Goal: Find specific page/section: Find specific page/section

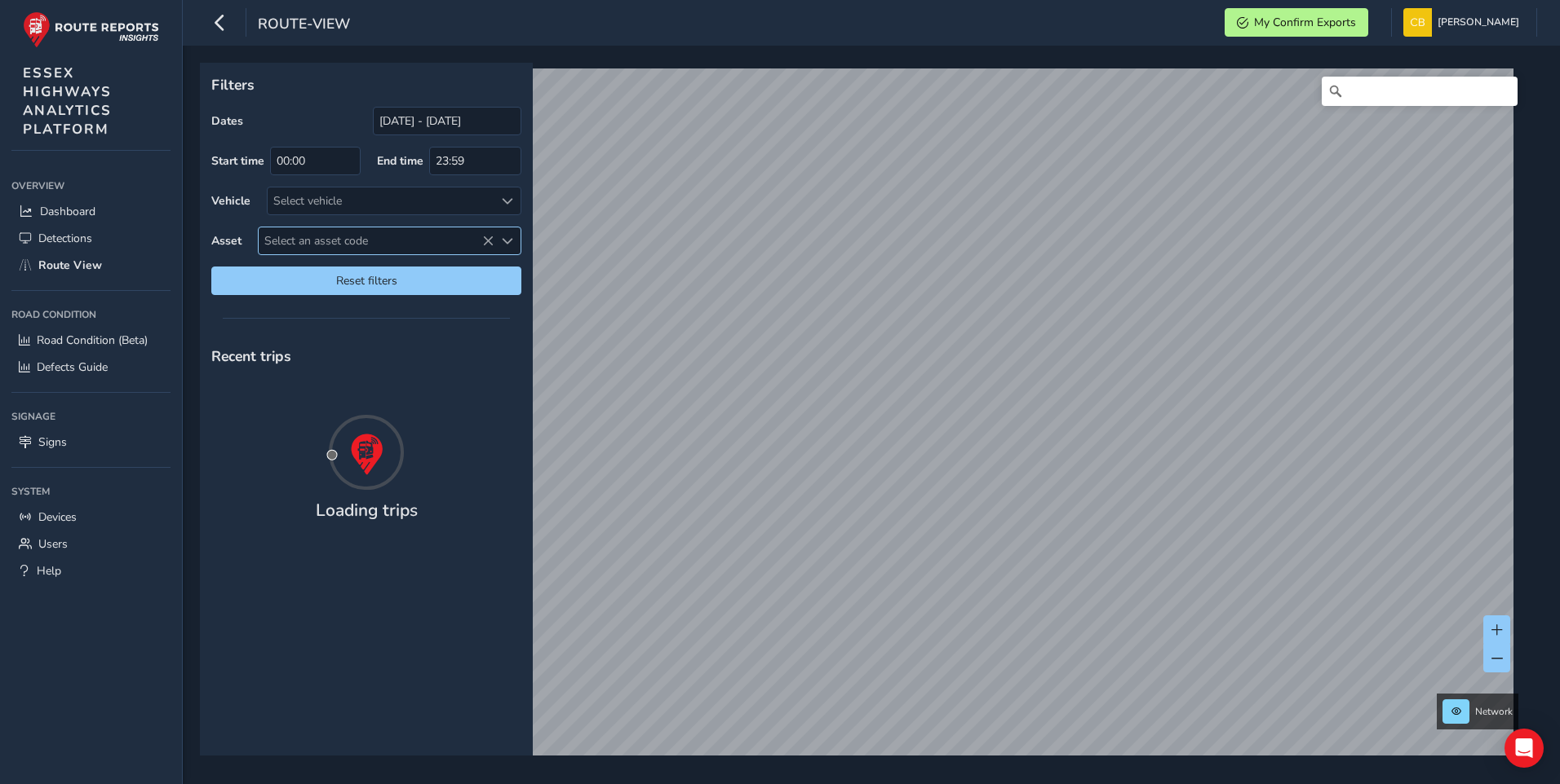
click at [358, 239] on span "Select an asset code" at bounding box center [376, 241] width 235 height 27
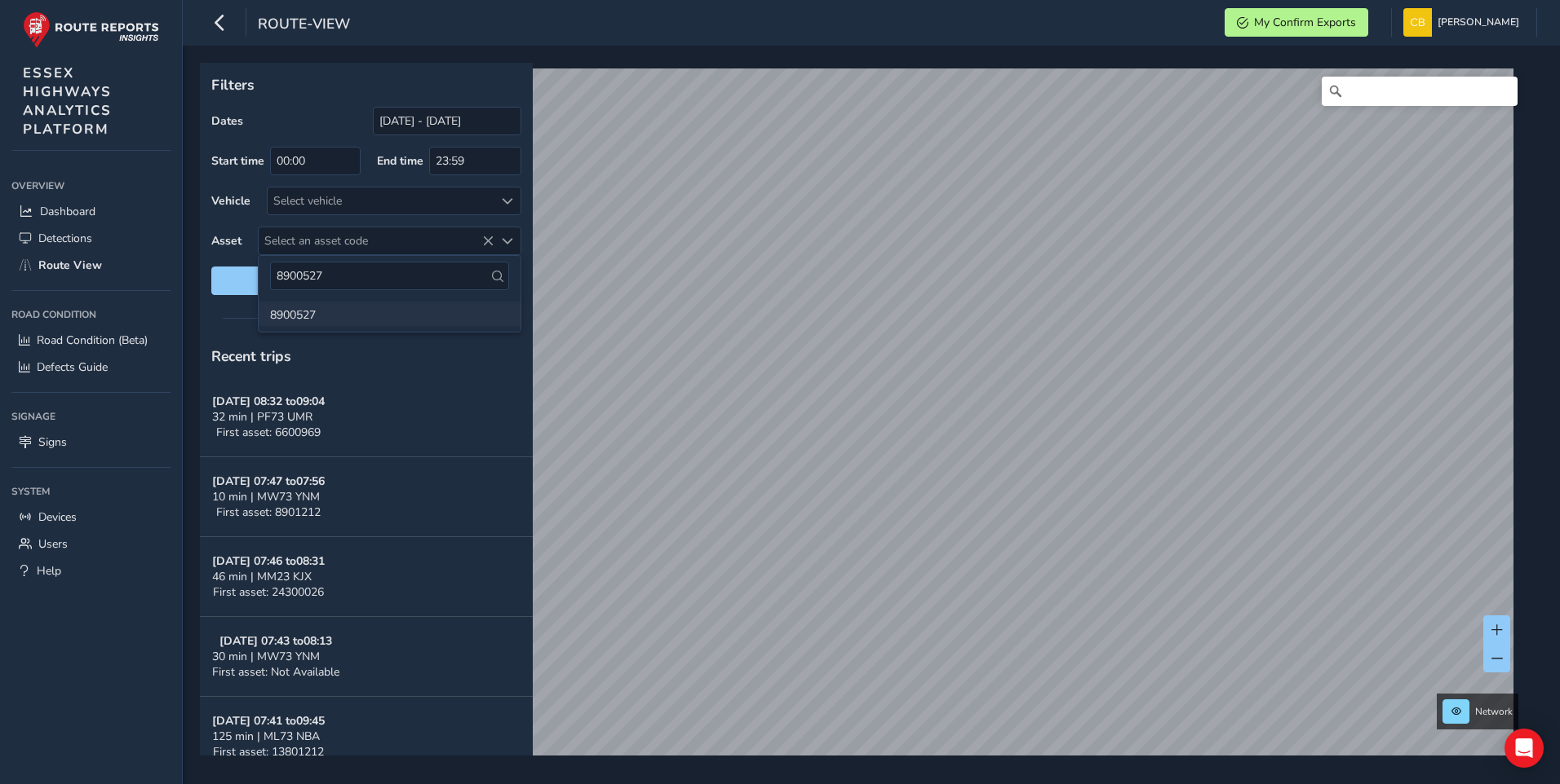
type input "8900527"
click at [301, 315] on li "8900527" at bounding box center [390, 313] width 261 height 24
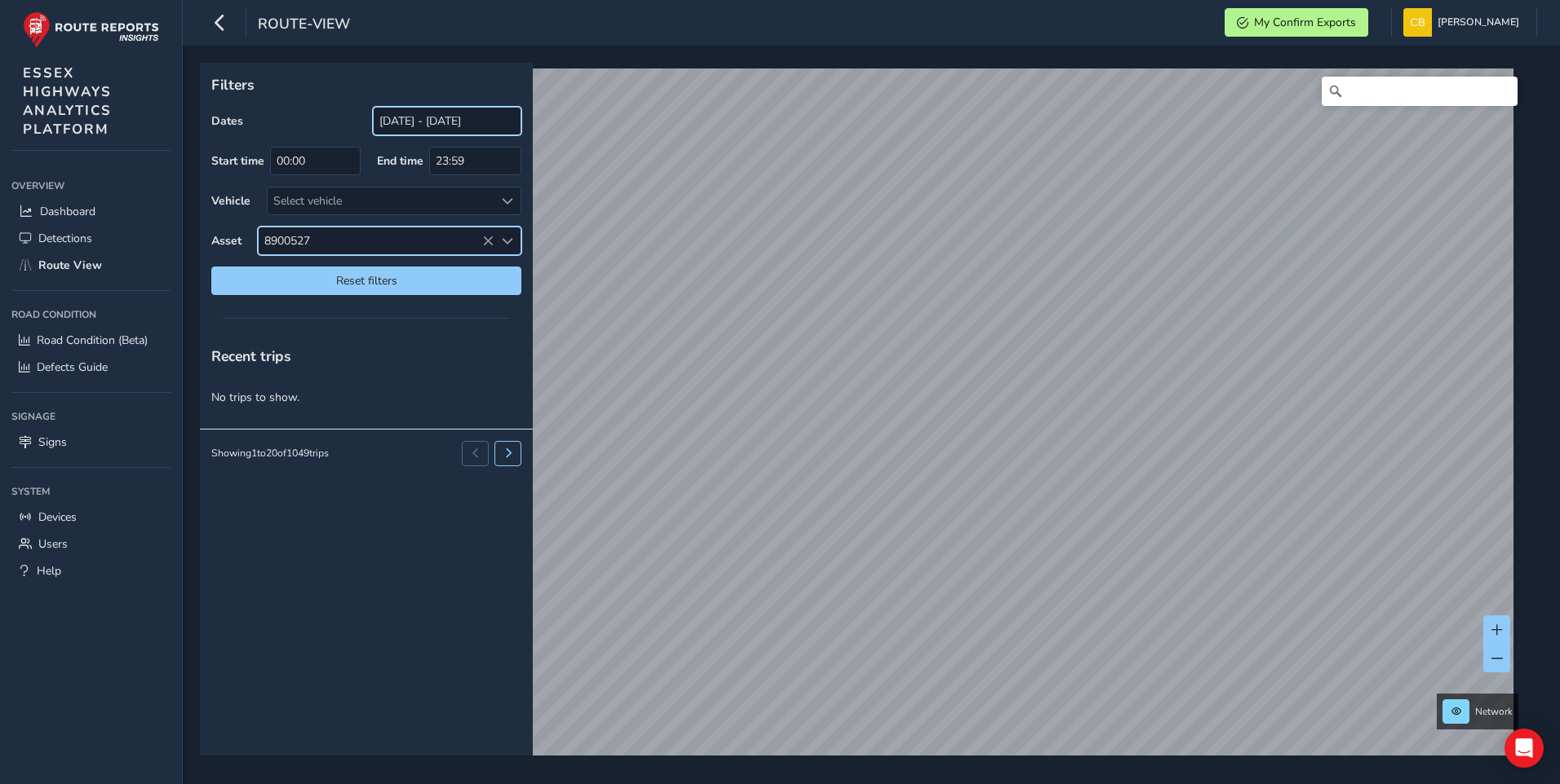
click at [417, 122] on input "[DATE] - [DATE]" at bounding box center [447, 121] width 149 height 29
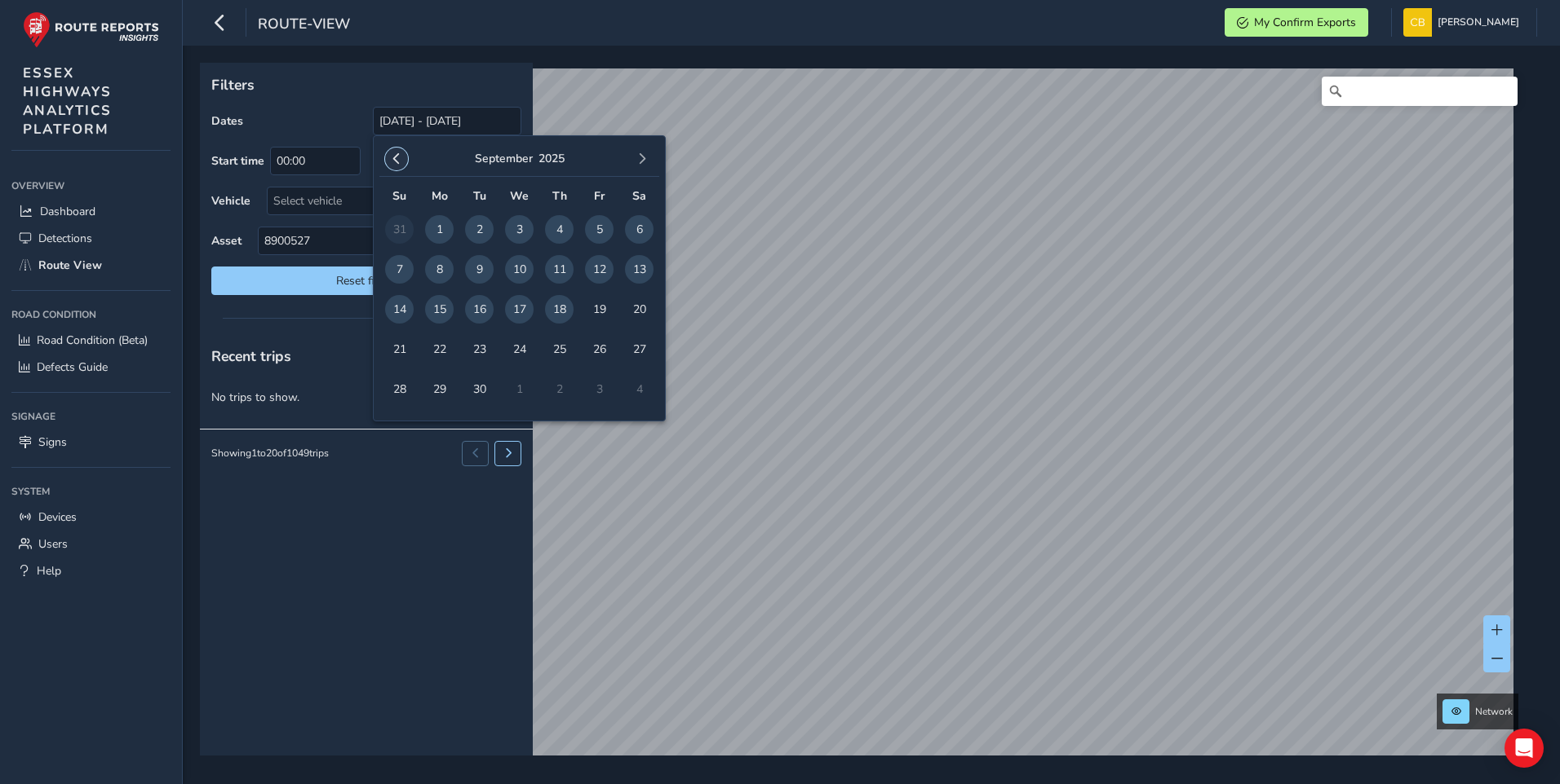
click at [390, 156] on button "button" at bounding box center [397, 159] width 23 height 23
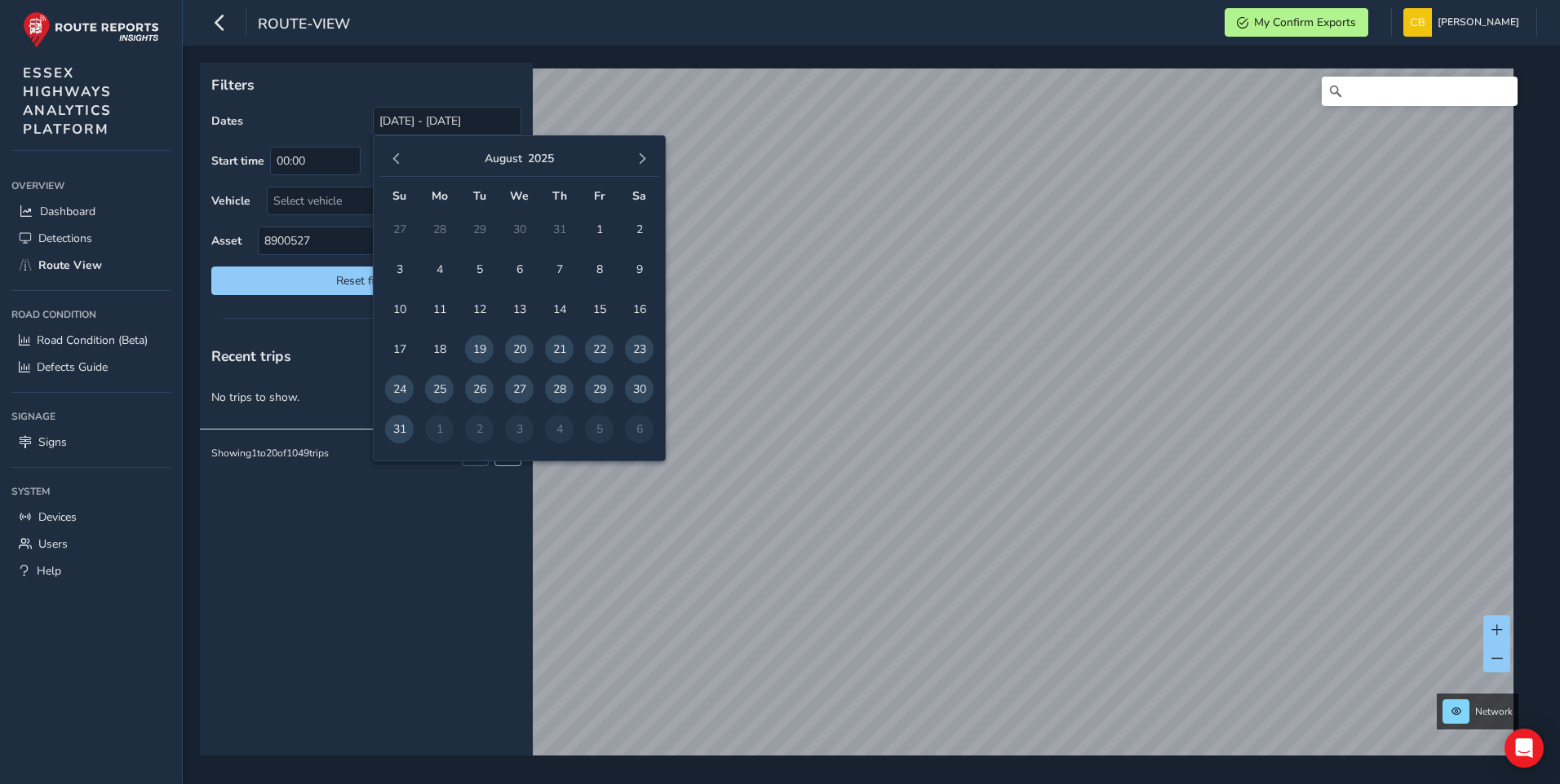
click at [390, 156] on button "button" at bounding box center [397, 159] width 23 height 23
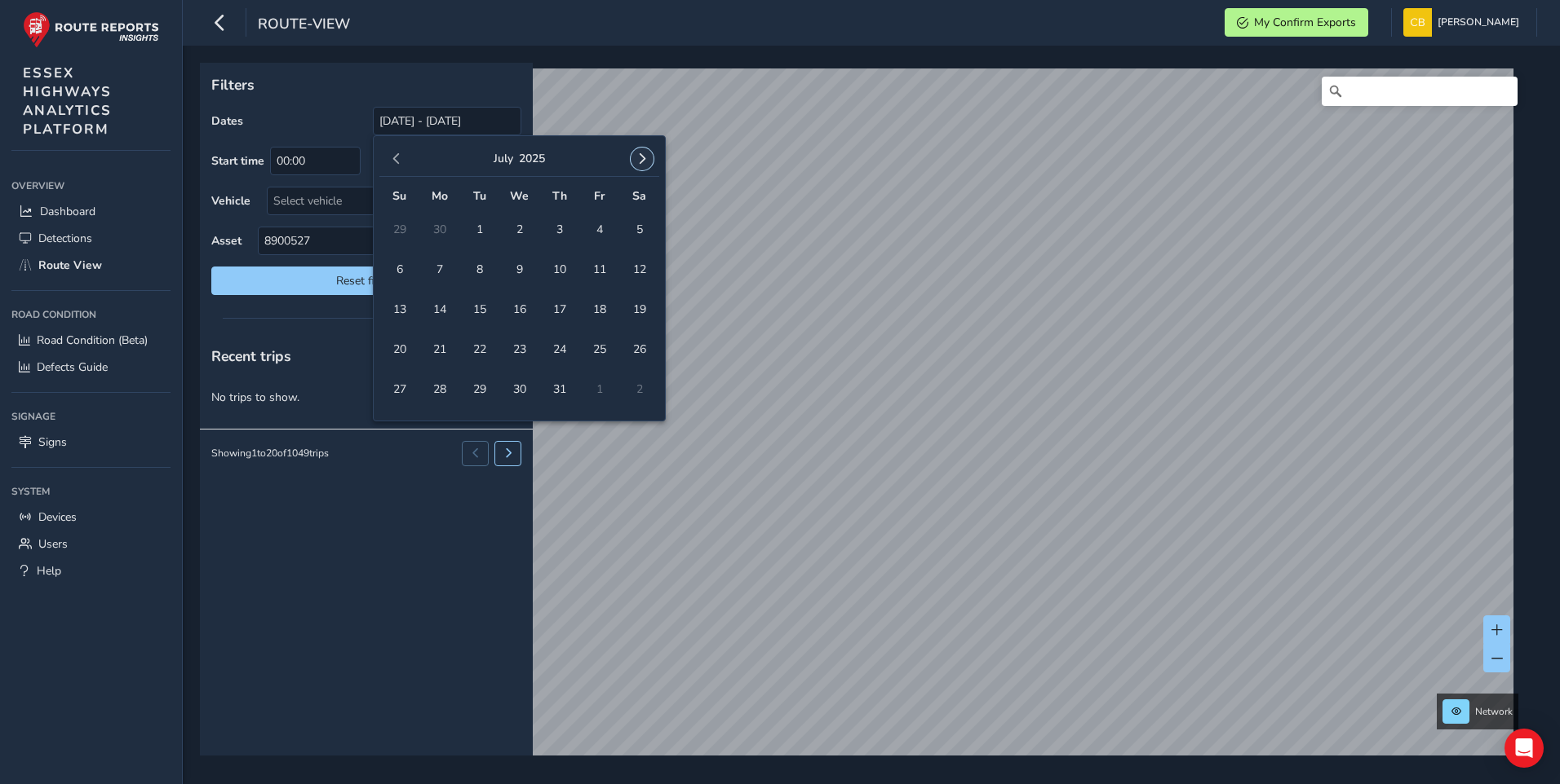
click at [643, 156] on span "button" at bounding box center [642, 158] width 12 height 12
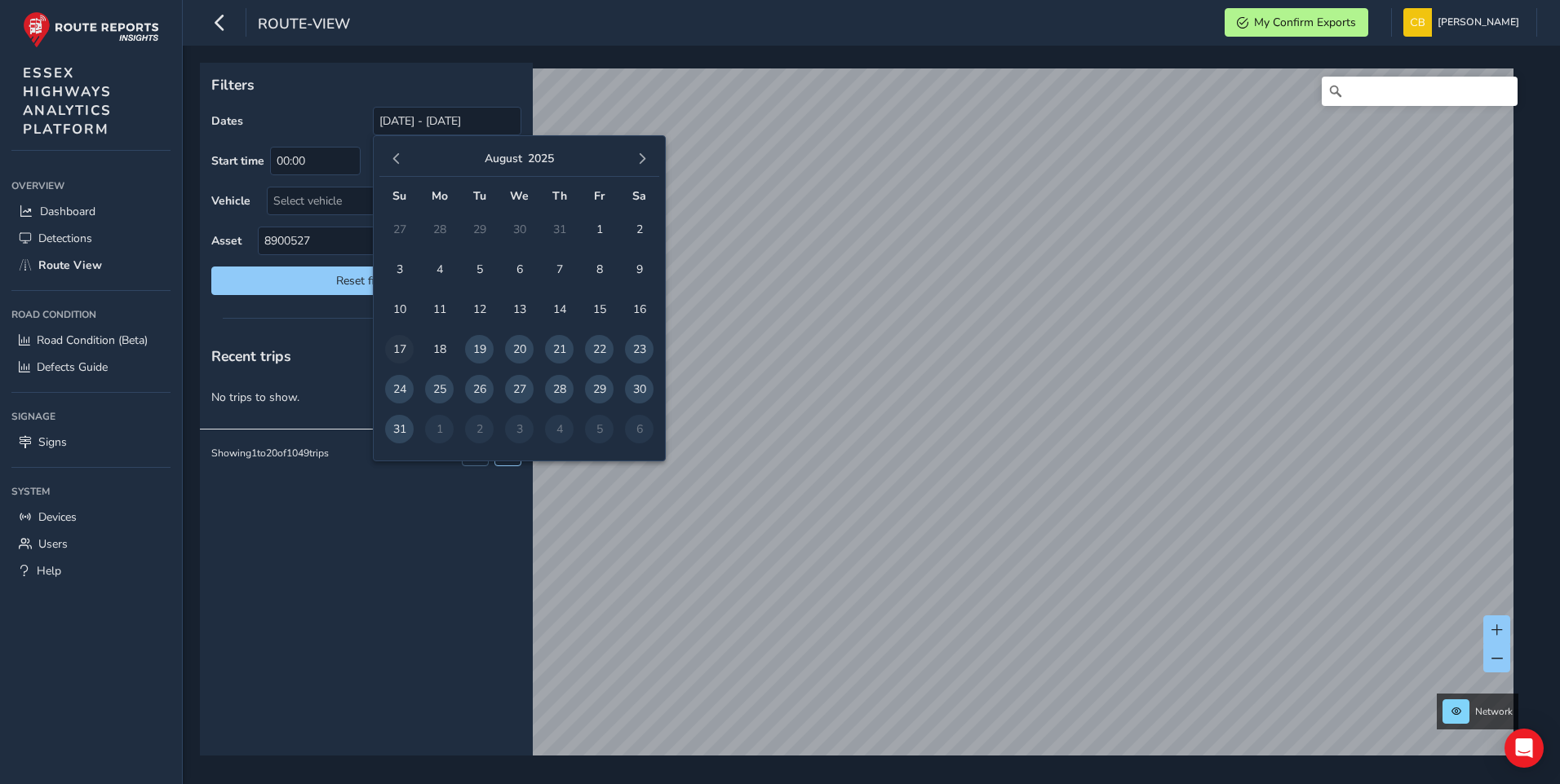
click at [398, 343] on span "17" at bounding box center [399, 349] width 29 height 29
click at [647, 154] on span "button" at bounding box center [642, 158] width 12 height 12
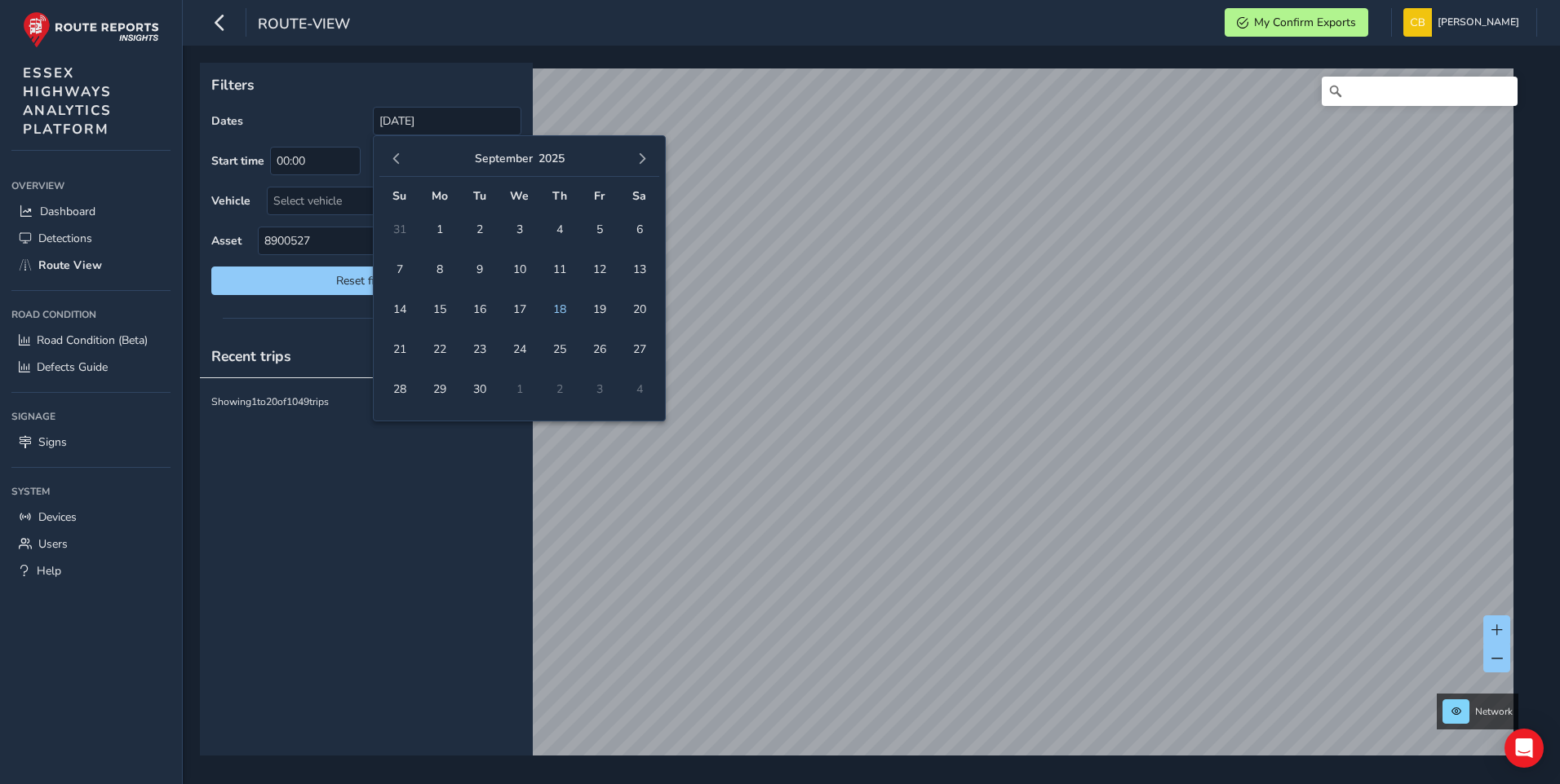
click at [647, 154] on span "button" at bounding box center [642, 158] width 12 height 12
click at [395, 151] on button "button" at bounding box center [397, 159] width 23 height 23
click at [558, 307] on span "18" at bounding box center [560, 310] width 29 height 29
type input "[DATE] - [DATE]"
